Goal: Find specific page/section: Find specific page/section

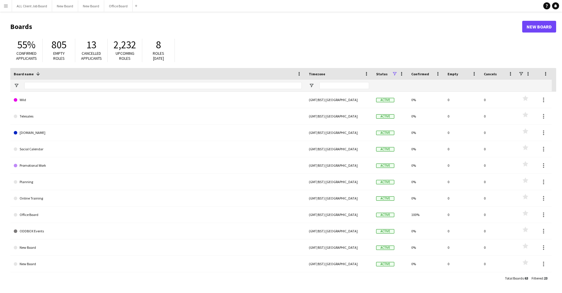
click at [11, 5] on button "Menu" at bounding box center [6, 6] width 12 height 12
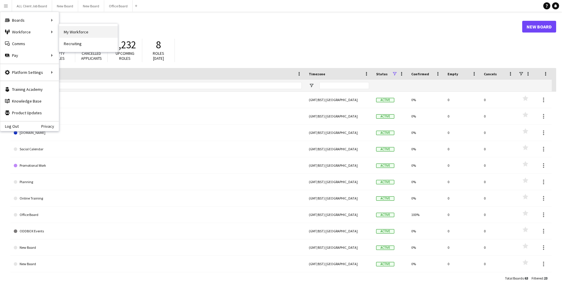
click at [74, 33] on link "My Workforce" at bounding box center [88, 32] width 59 height 12
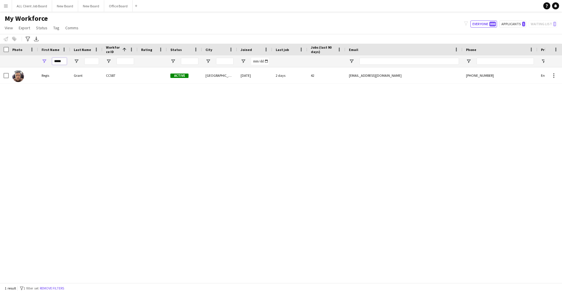
click at [59, 61] on input "*****" at bounding box center [59, 61] width 15 height 7
type input "*****"
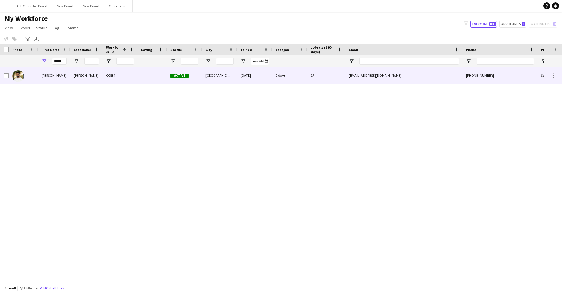
click at [58, 77] on div "Harry" at bounding box center [54, 75] width 32 height 16
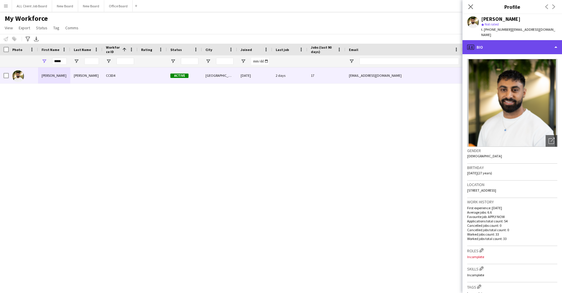
click at [503, 45] on div "profile Bio" at bounding box center [513, 47] width 100 height 14
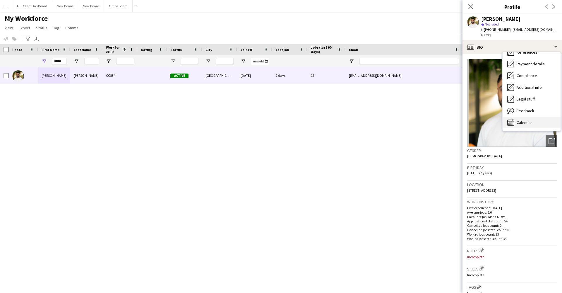
scroll to position [67, 0]
click at [519, 120] on span "Calendar" at bounding box center [525, 122] width 16 height 5
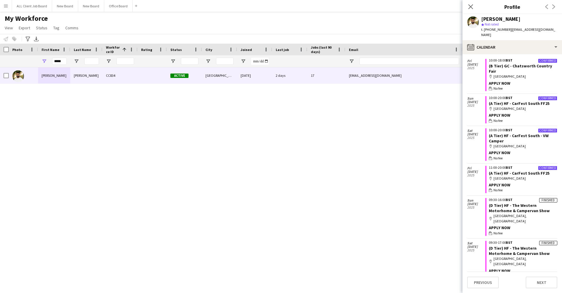
scroll to position [716, 0]
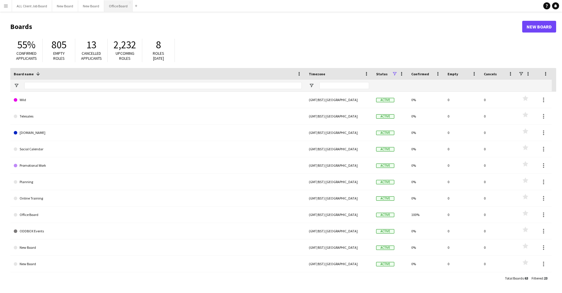
click at [113, 4] on button "Office Board Close" at bounding box center [118, 5] width 28 height 11
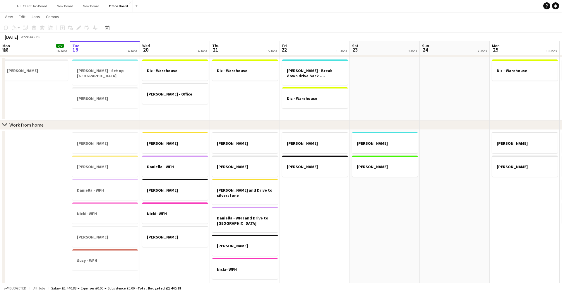
scroll to position [0, 141]
